Goal: Find specific page/section: Find specific page/section

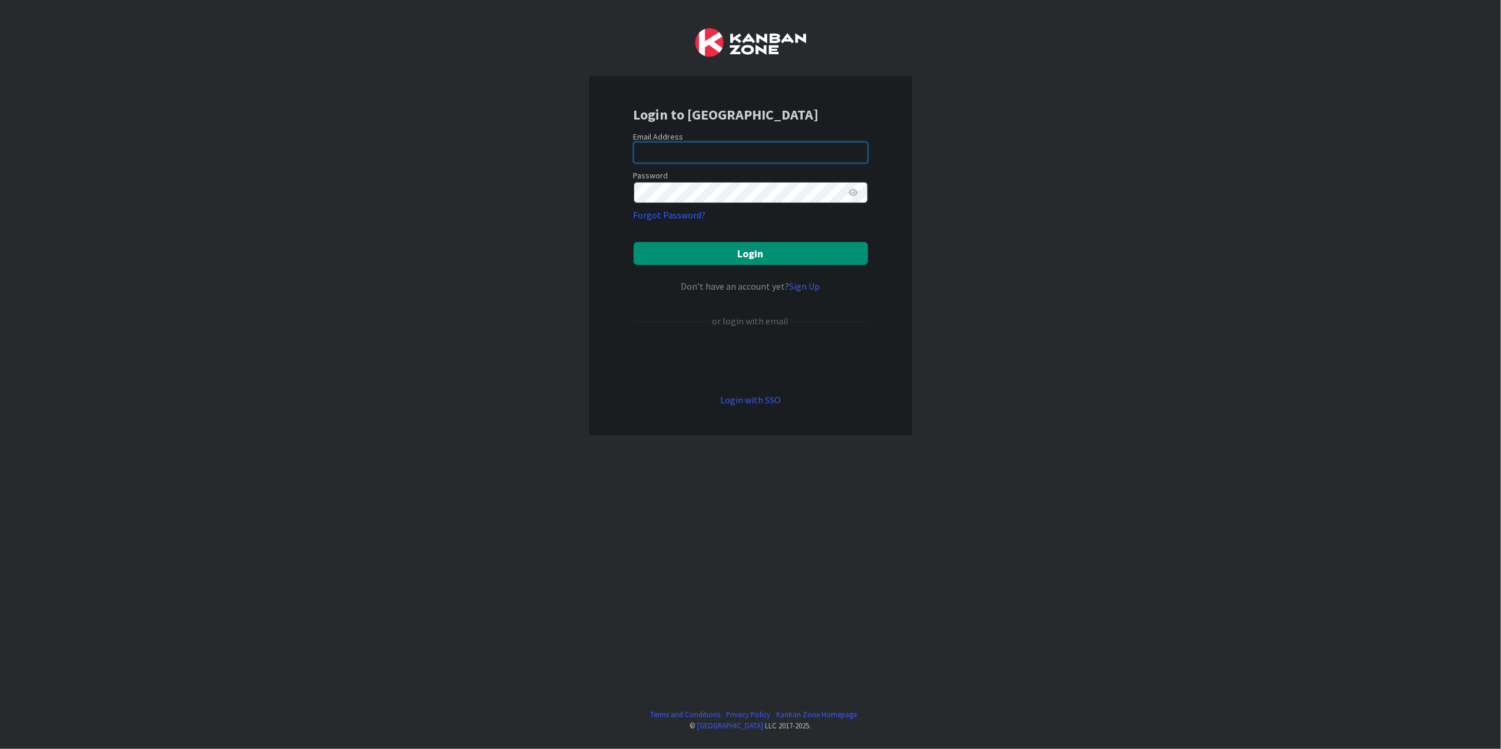
type input "[PERSON_NAME][EMAIL_ADDRESS][DOMAIN_NAME][US_STATE]"
click at [766, 259] on button "Login" at bounding box center [750, 253] width 234 height 23
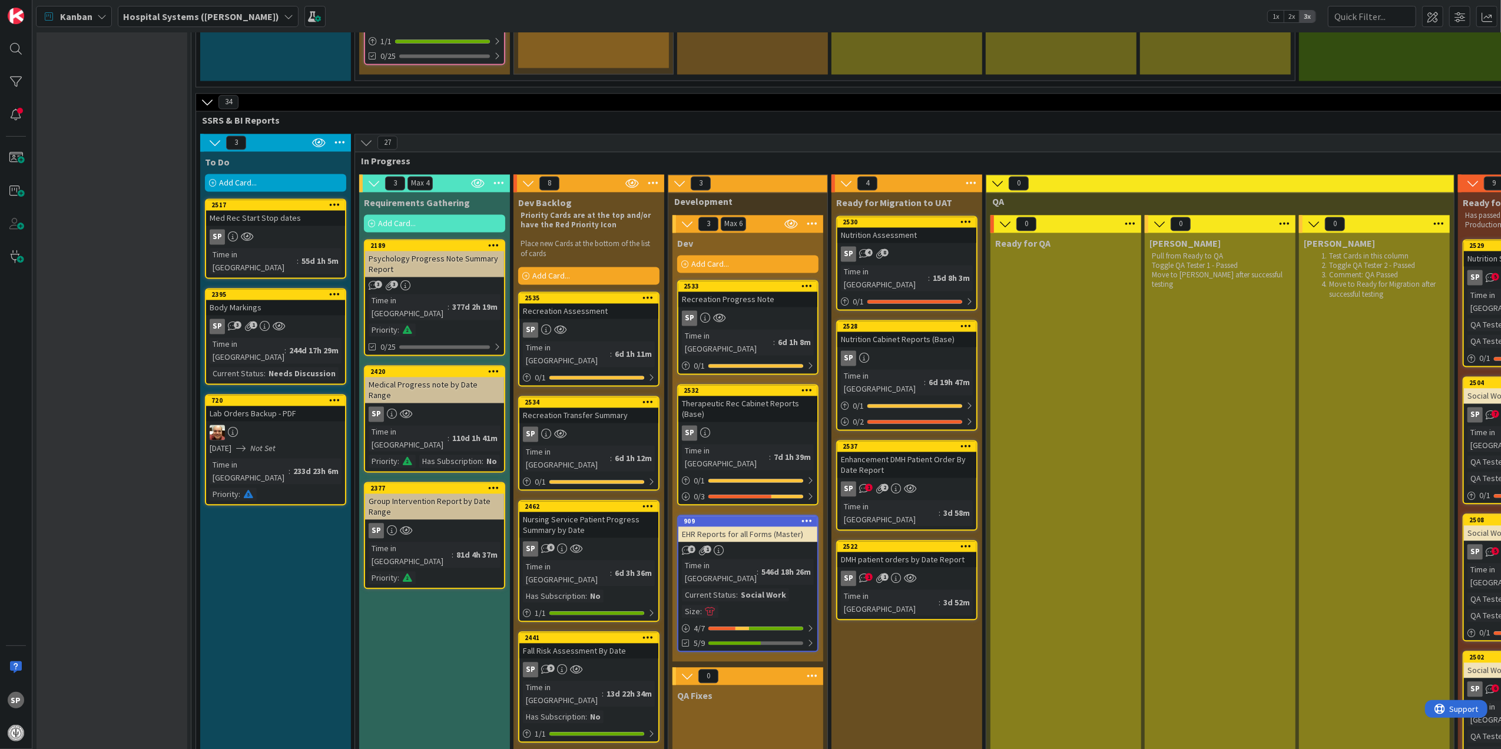
scroll to position [2355, 0]
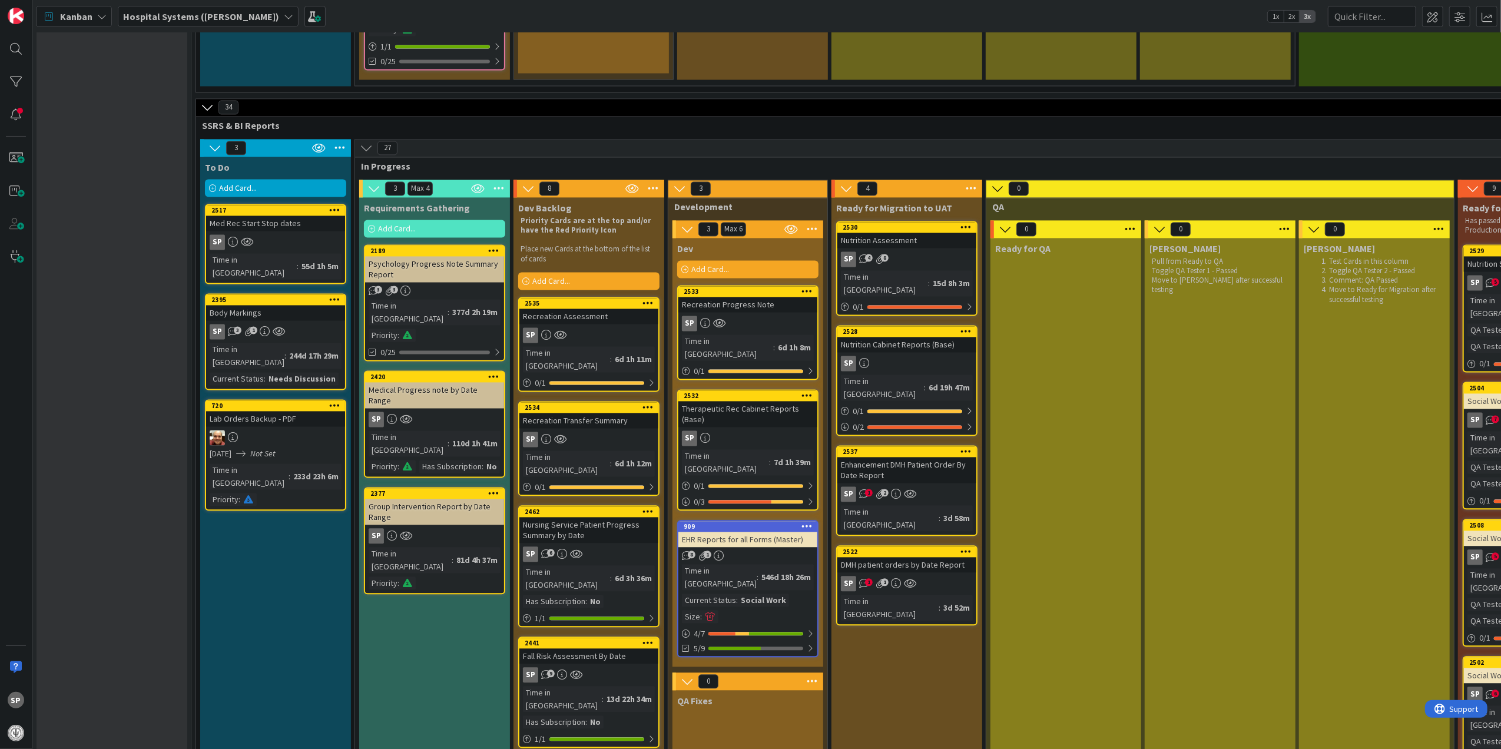
click at [954, 557] on div "DMH patient orders by Date Report" at bounding box center [906, 564] width 139 height 15
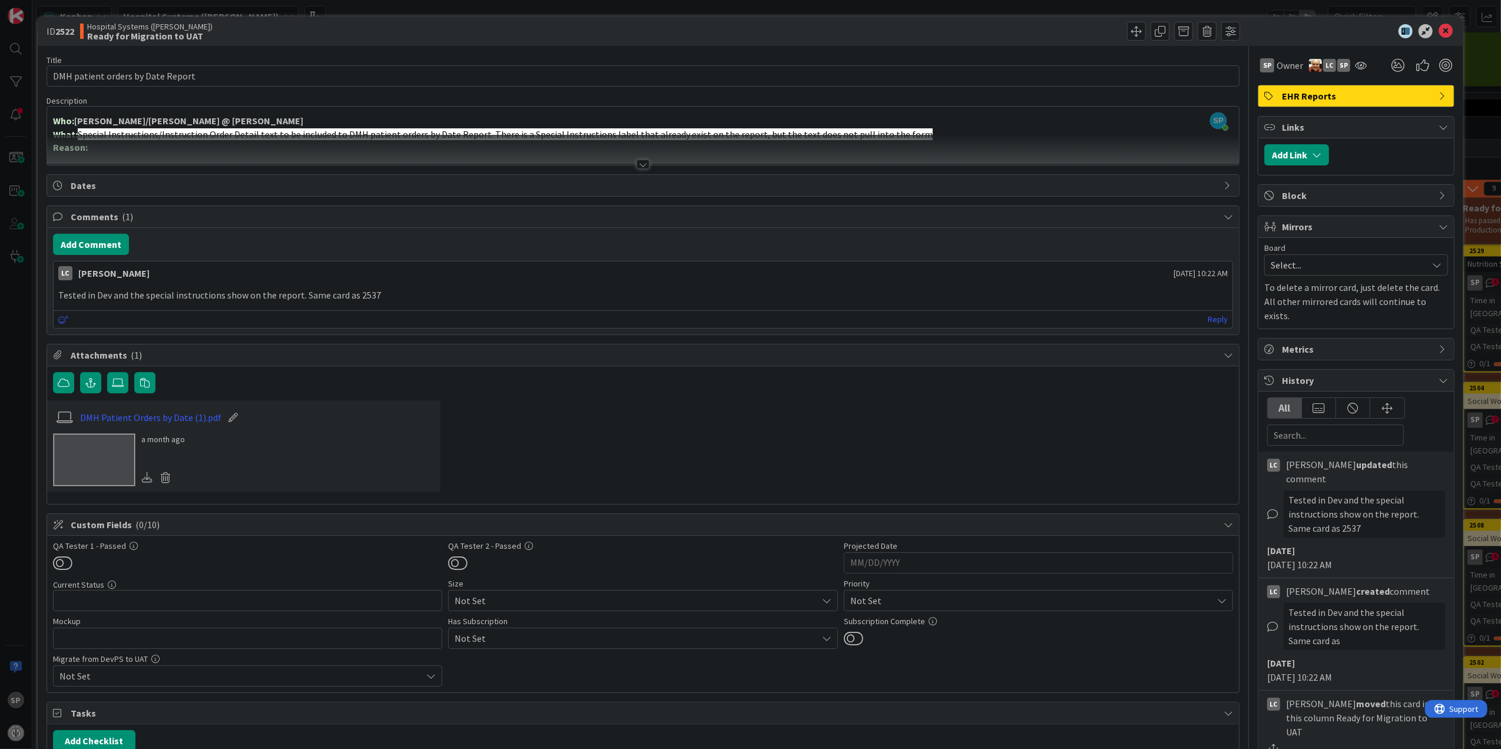
click at [640, 158] on div at bounding box center [643, 150] width 1192 height 30
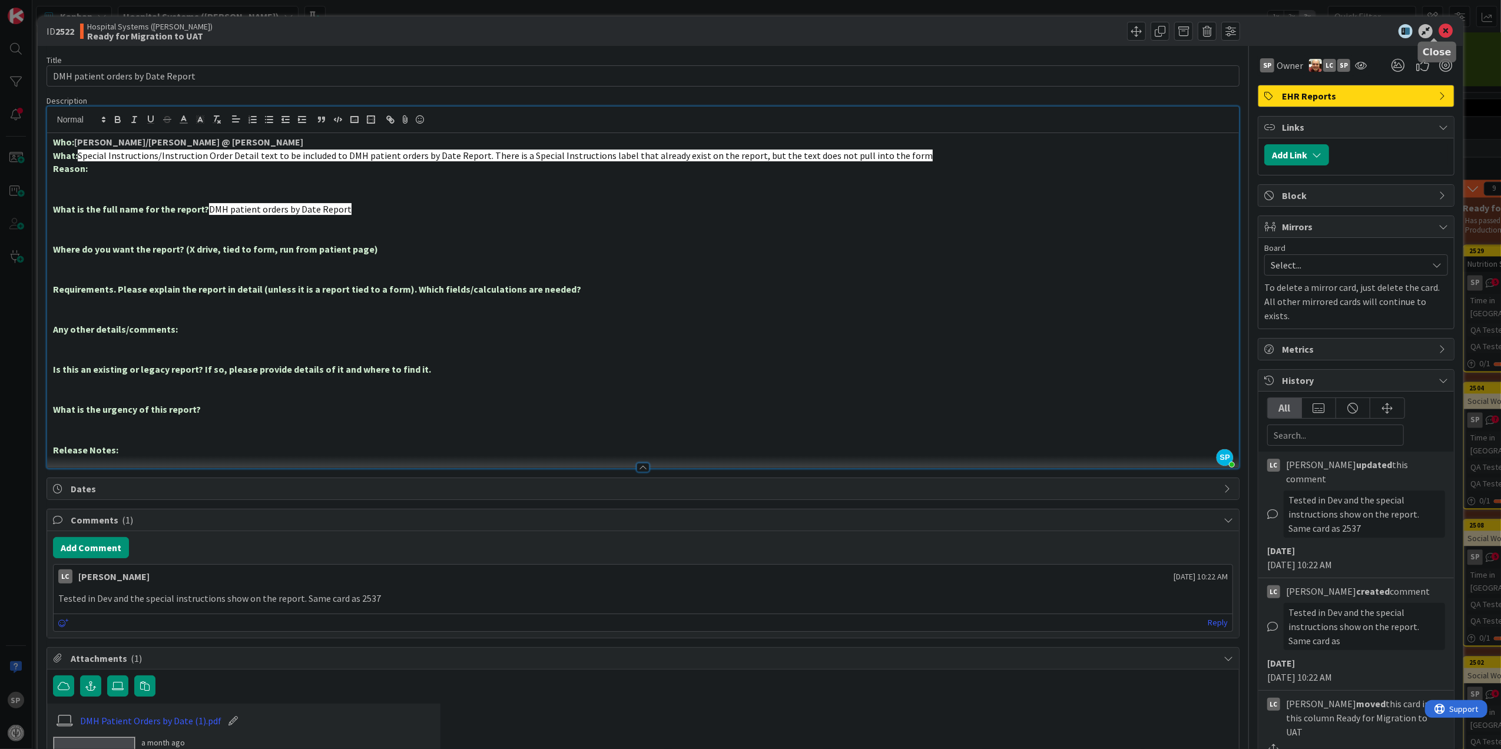
click at [1438, 33] on icon at bounding box center [1445, 31] width 14 height 14
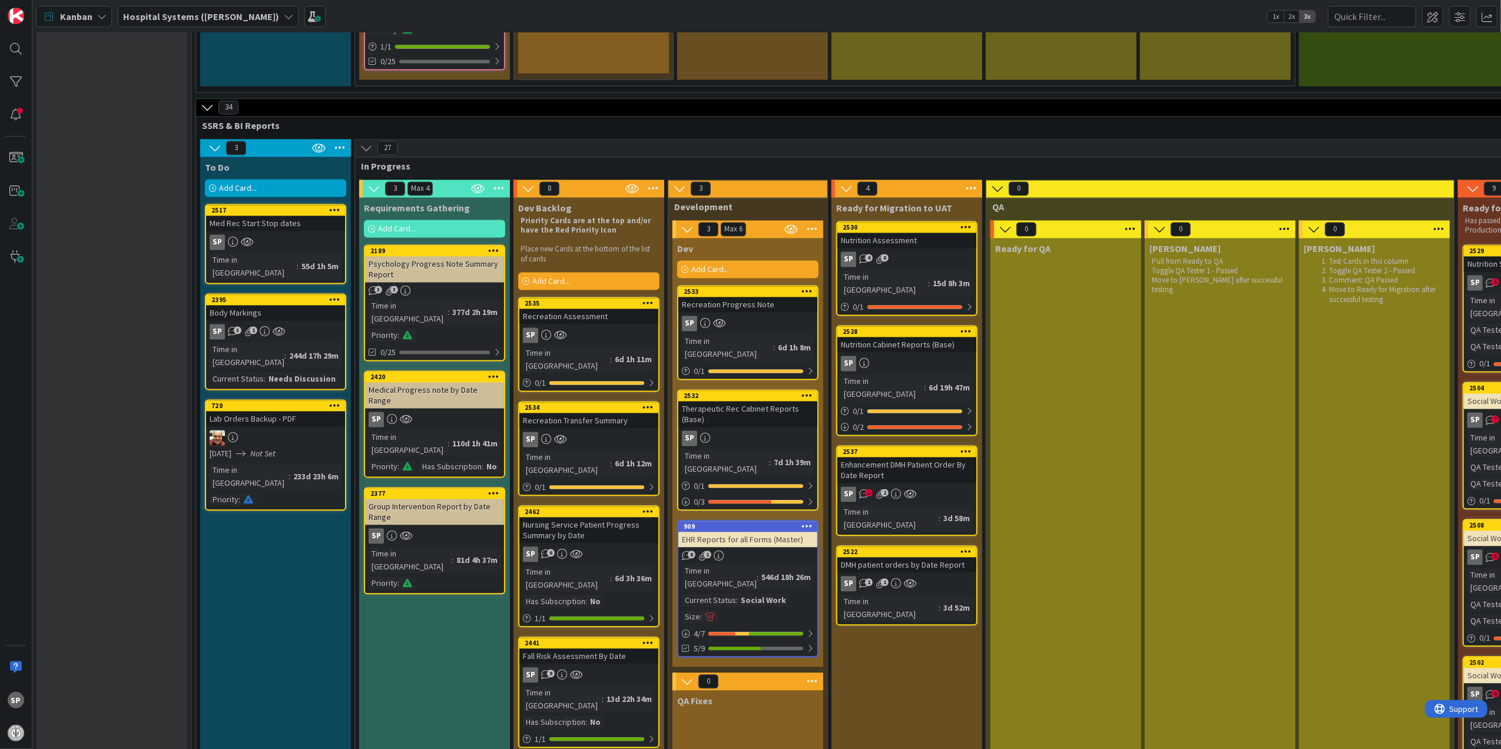
click at [934, 457] on div "Enhancement DMH Patient Order By Date Report" at bounding box center [906, 470] width 139 height 26
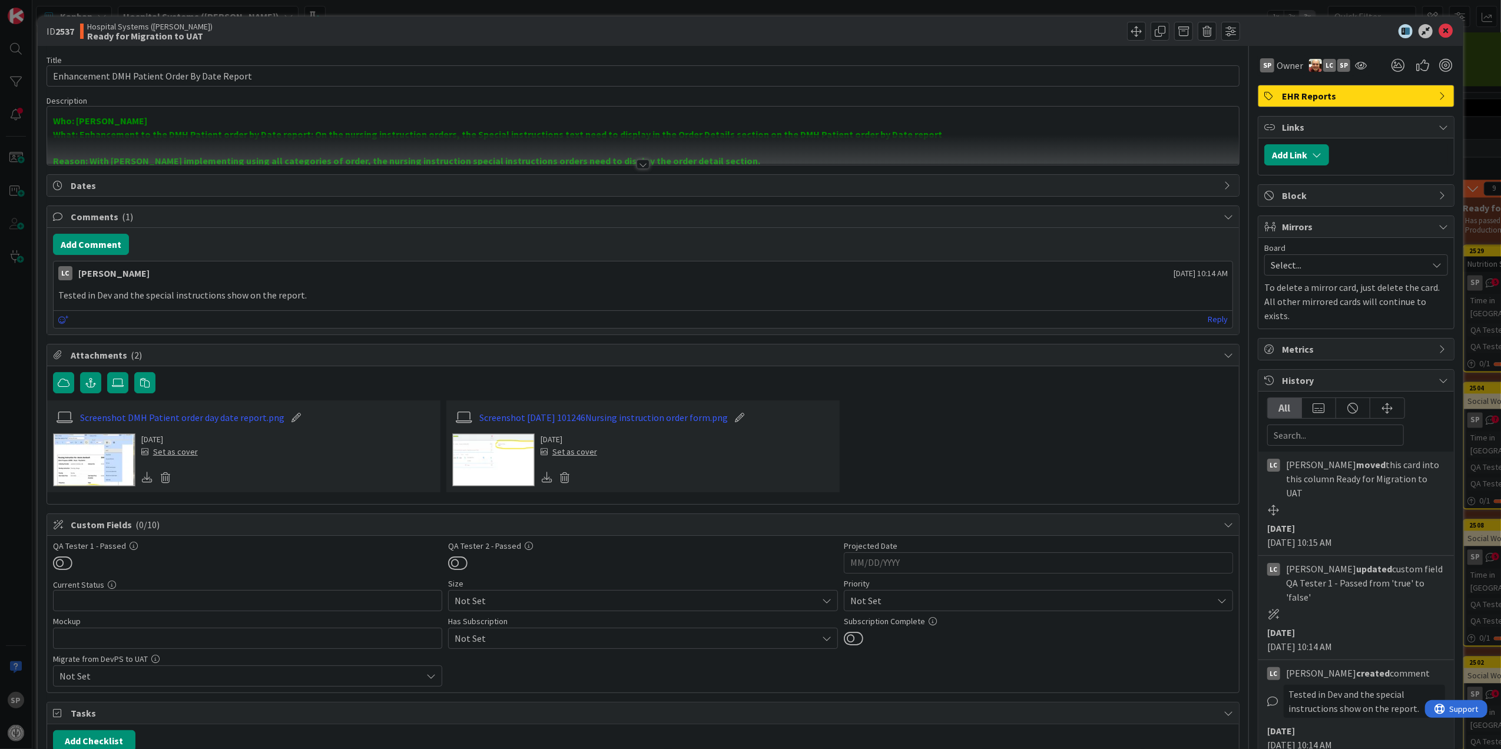
click at [636, 165] on div at bounding box center [642, 164] width 13 height 9
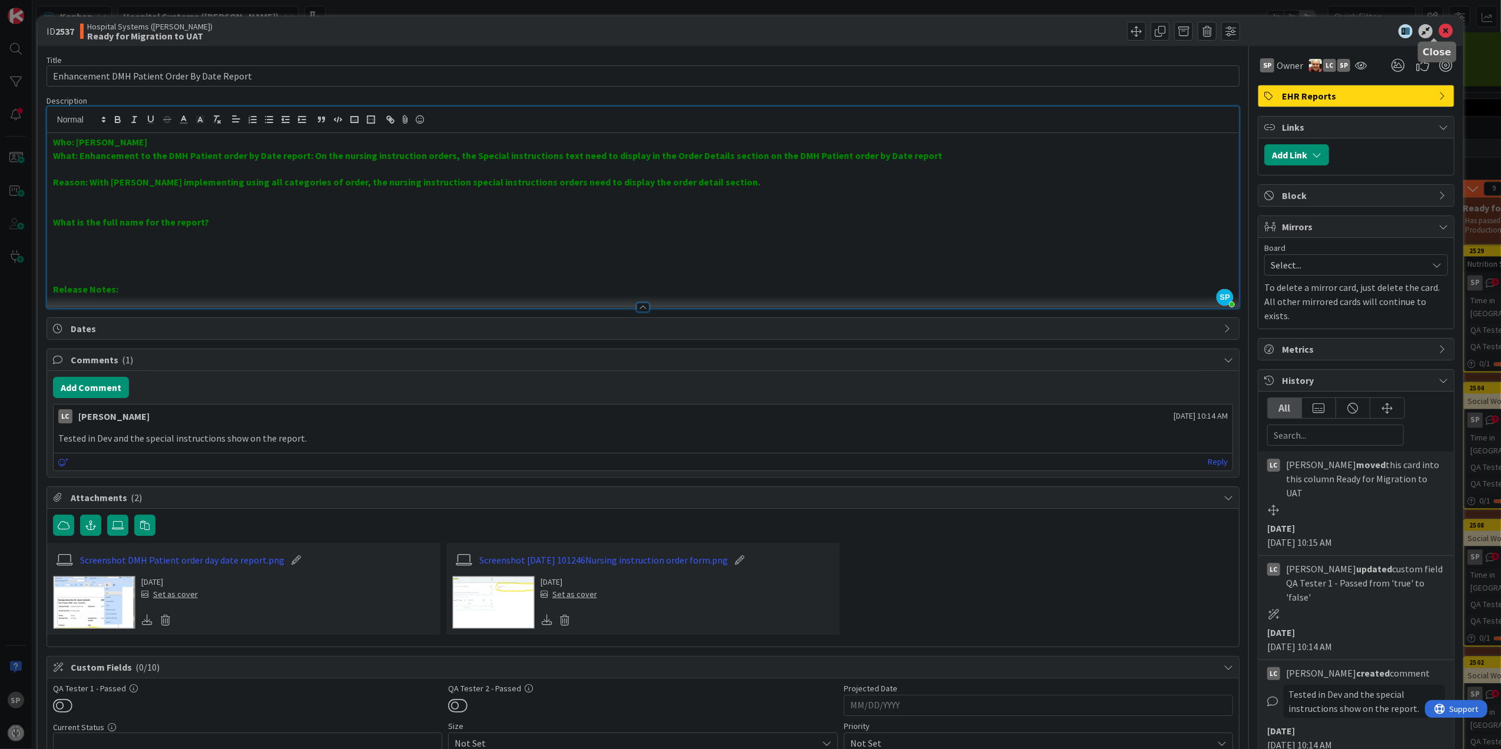
click at [1438, 27] on icon at bounding box center [1445, 31] width 14 height 14
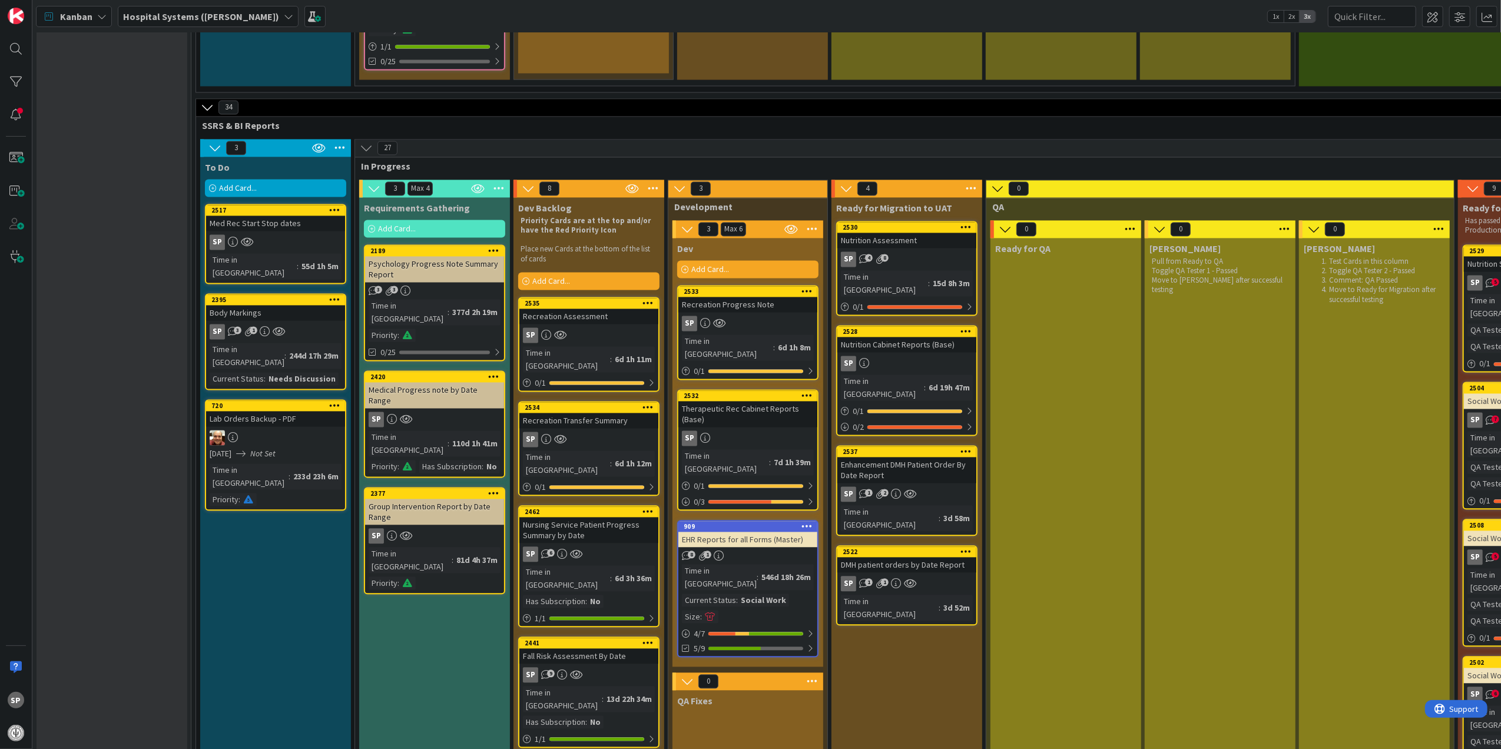
click at [918, 233] on div "Nutrition Assessment" at bounding box center [906, 240] width 139 height 15
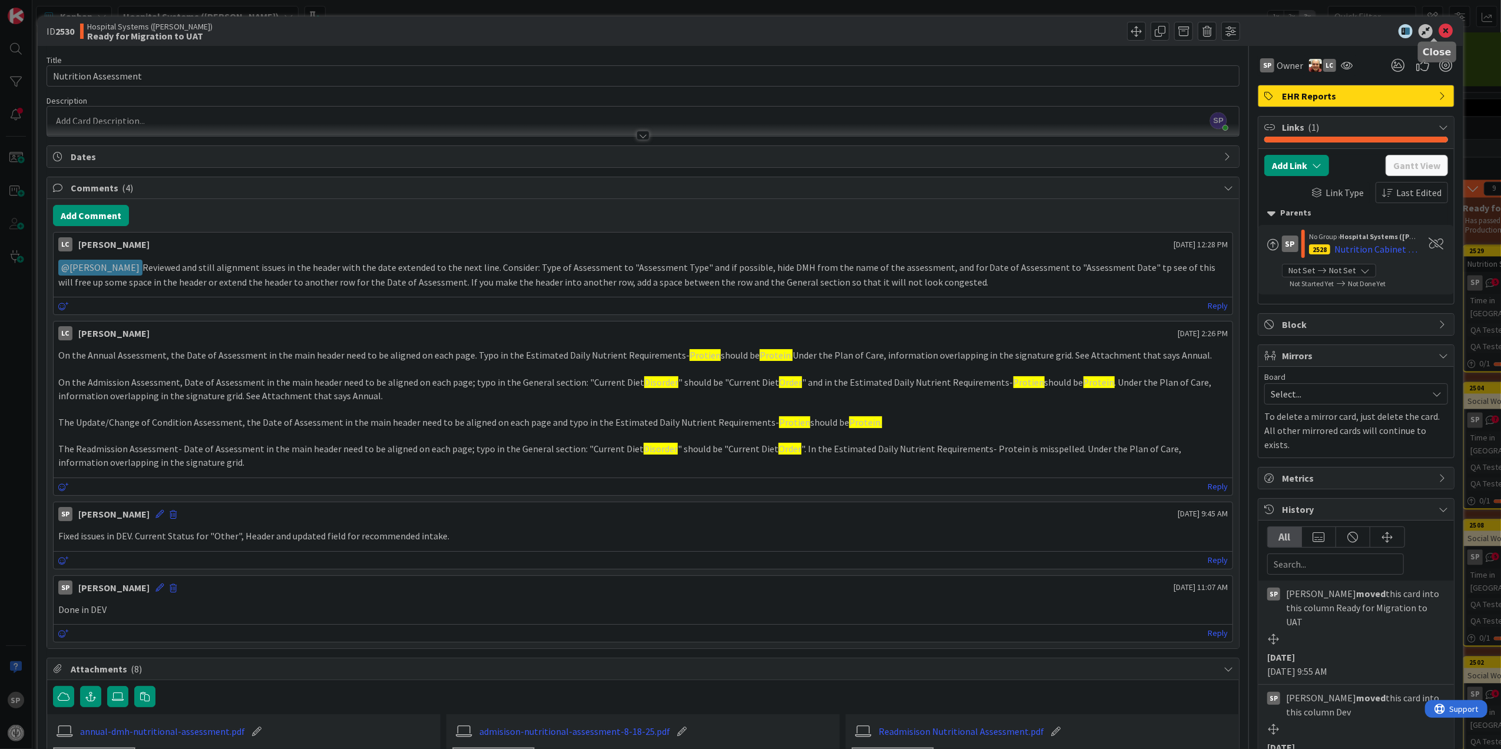
click at [1438, 35] on icon at bounding box center [1445, 31] width 14 height 14
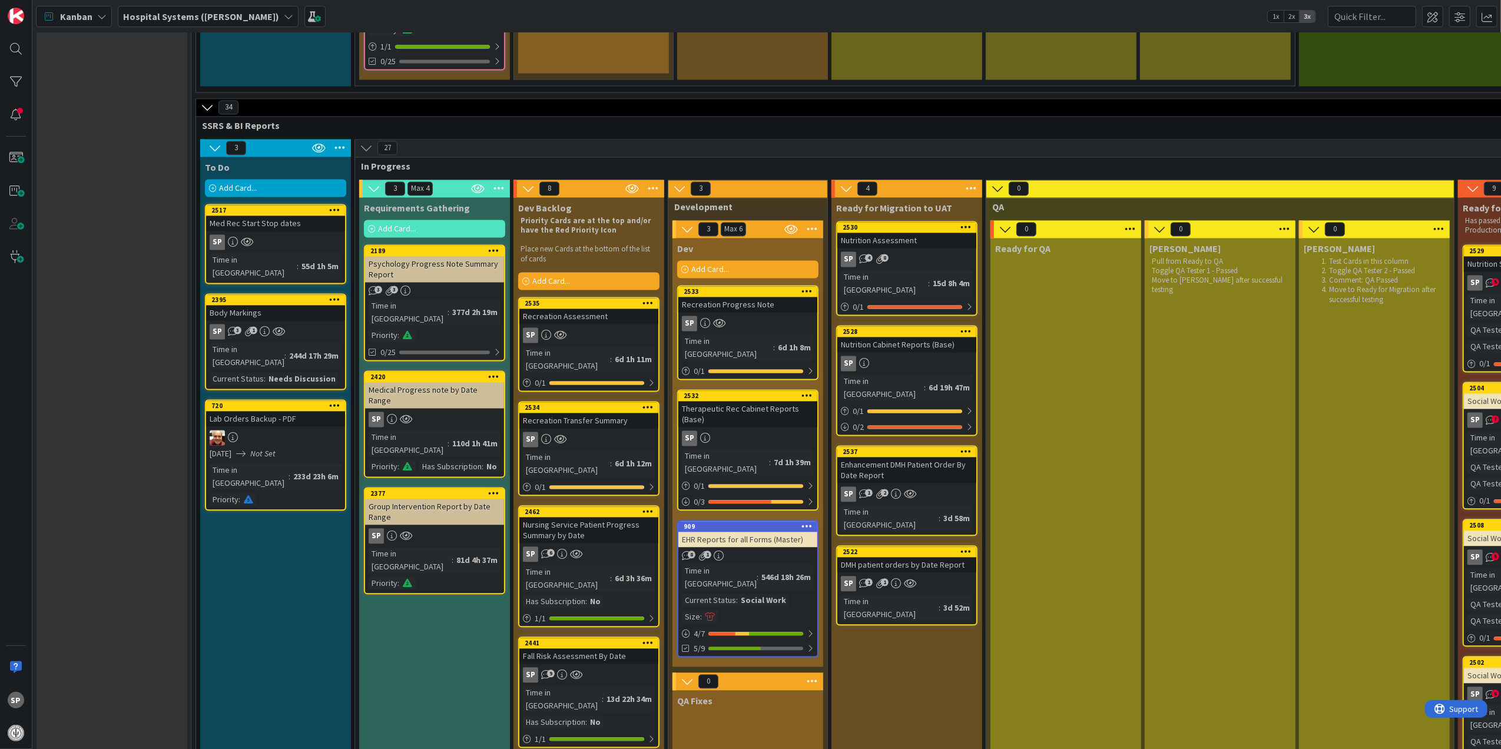
click at [944, 233] on div "Nutrition Assessment" at bounding box center [906, 240] width 139 height 15
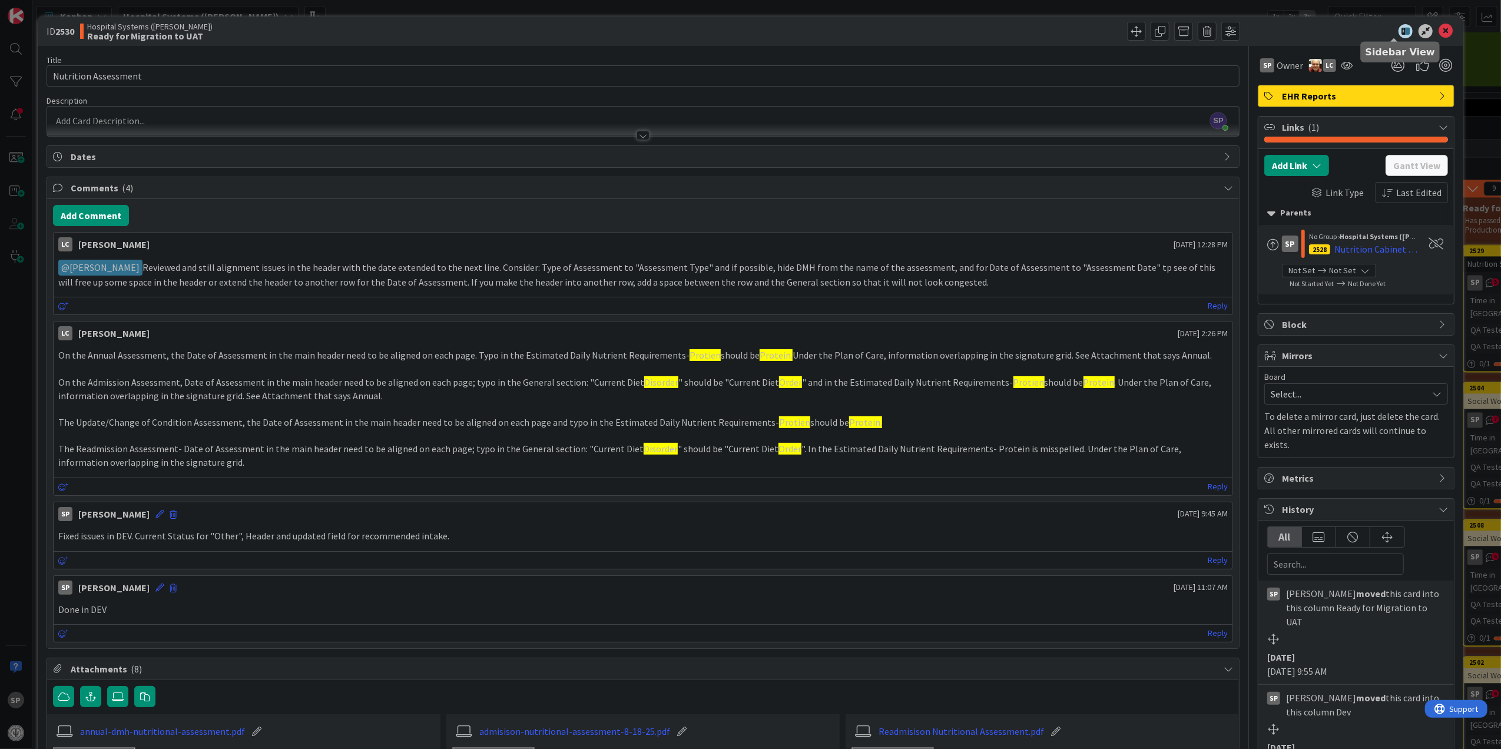
click at [1398, 29] on icon at bounding box center [1405, 31] width 14 height 14
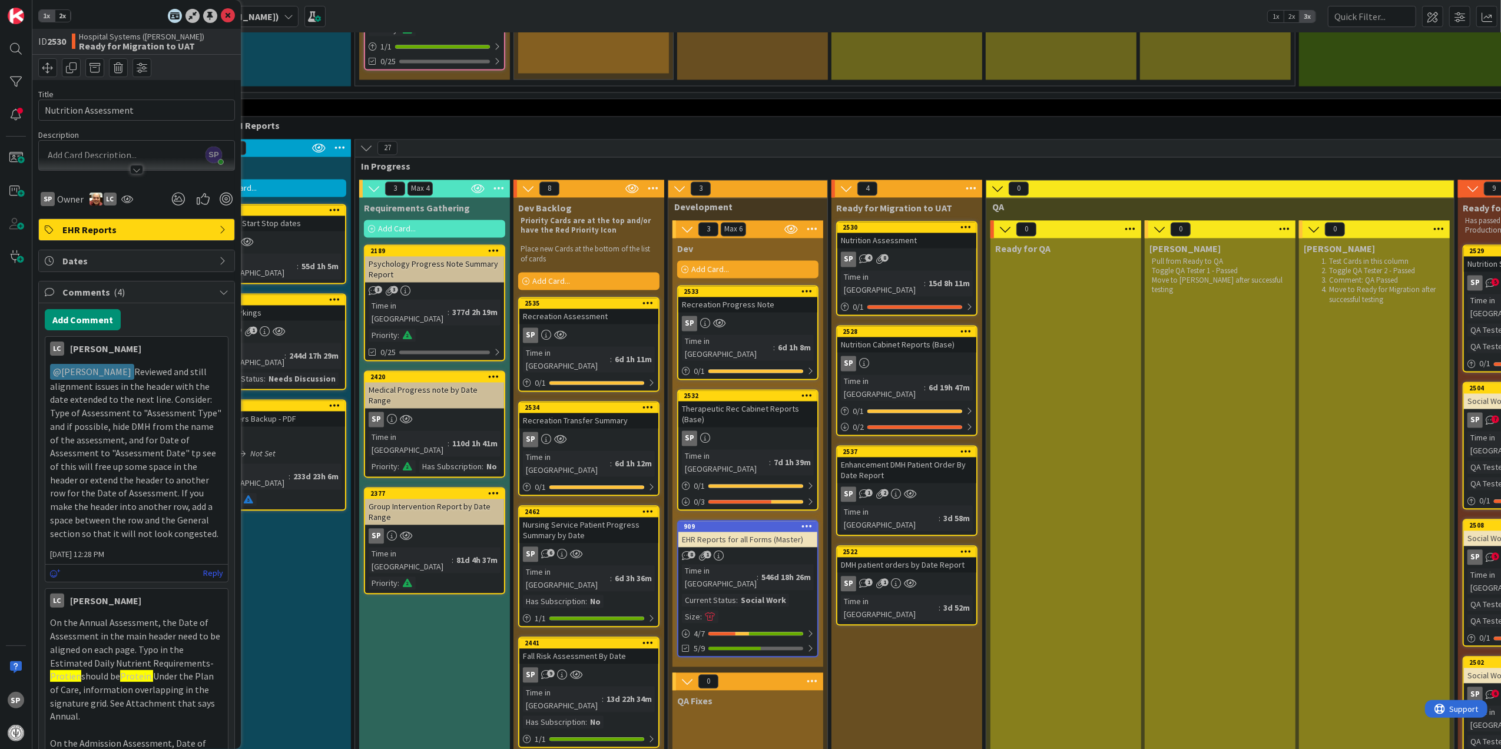
click at [64, 14] on span "2x" at bounding box center [63, 16] width 16 height 12
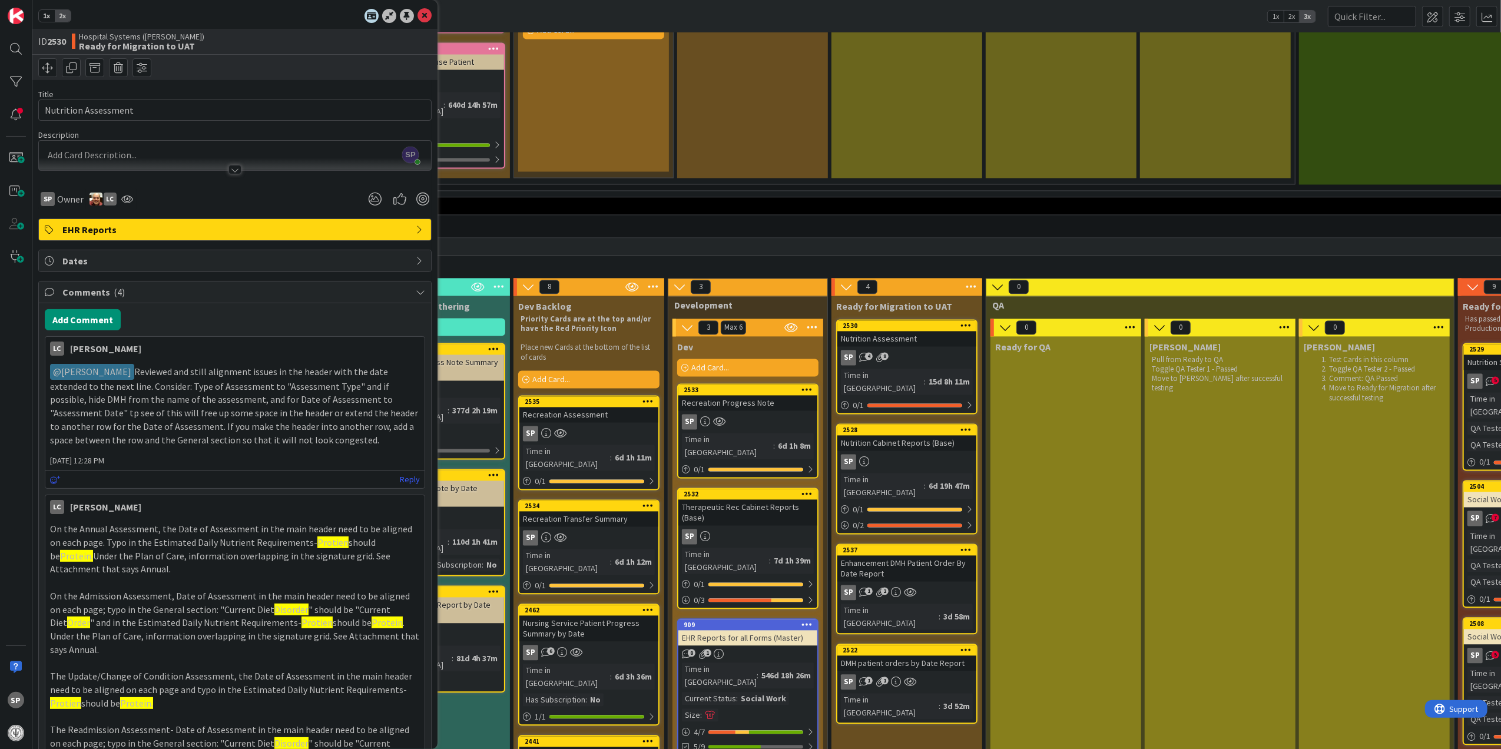
scroll to position [2198, 0]
